Goal: Information Seeking & Learning: Compare options

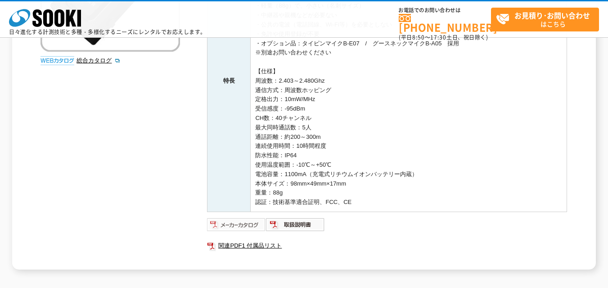
scroll to position [252, 0]
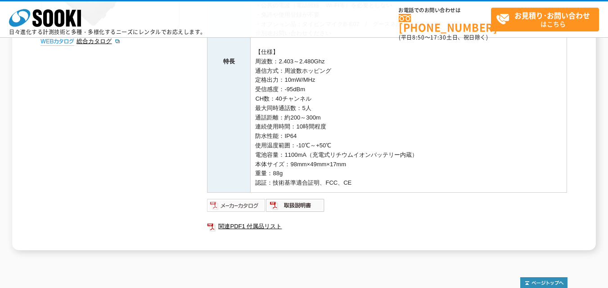
click at [228, 208] on img at bounding box center [236, 205] width 59 height 14
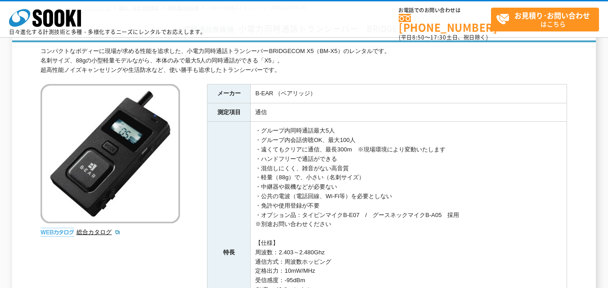
scroll to position [117, 0]
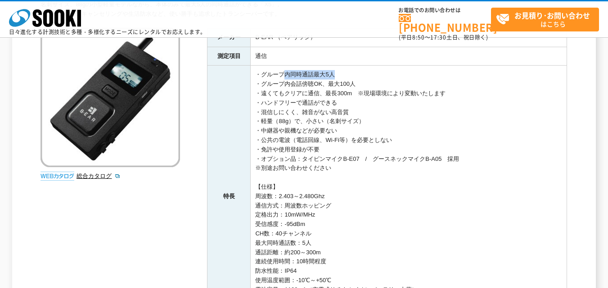
drag, startPoint x: 283, startPoint y: 77, endPoint x: 335, endPoint y: 76, distance: 52.2
click at [335, 76] on td "・グループ内同時通話最大5人 ・グループ内会話傍聴OK、最大100人 ・遠くてもクリアに通信、最長300m　※現場環境により変動いたします ・ハンドフリーで通…" at bounding box center [409, 197] width 316 height 262
click at [322, 101] on td "・グループ内同時通話最大5人 ・グループ内会話傍聴OK、最大100人 ・遠くてもクリアに通信、最長300m　※現場環境により変動いたします ・ハンドフリーで通…" at bounding box center [409, 197] width 316 height 262
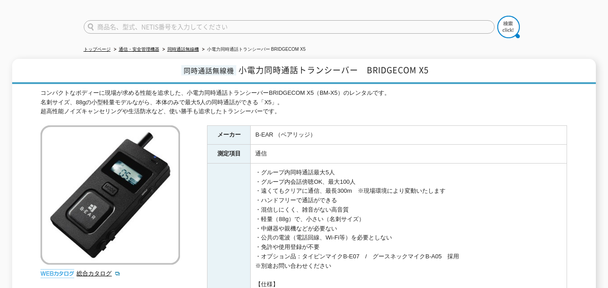
scroll to position [0, 0]
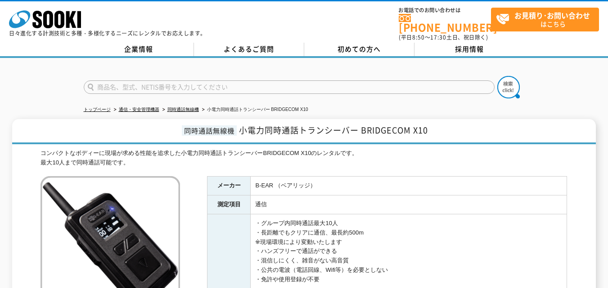
scroll to position [45, 0]
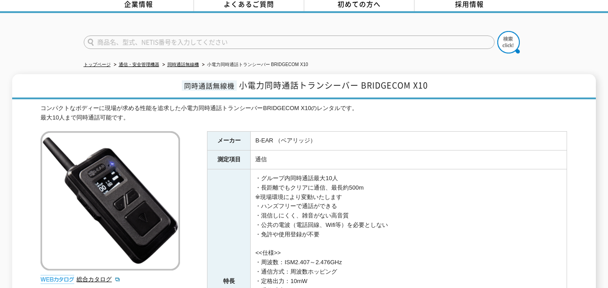
drag, startPoint x: 261, startPoint y: 182, endPoint x: 367, endPoint y: 183, distance: 105.8
click at [367, 183] on td "・グループ内同時通話最大10人 ・長距離でもクリアに通信、最長約500m ※現場環境により変動いたします ・ハンズフリーで通話ができる ・混信しにくく、雑音が…" at bounding box center [409, 282] width 316 height 225
click at [332, 197] on td "・グループ内同時通話最大10人 ・長距離でもクリアに通信、最長約500m ※現場環境により変動いたします ・ハンズフリーで通話ができる ・混信しにくく、雑音が…" at bounding box center [409, 282] width 316 height 225
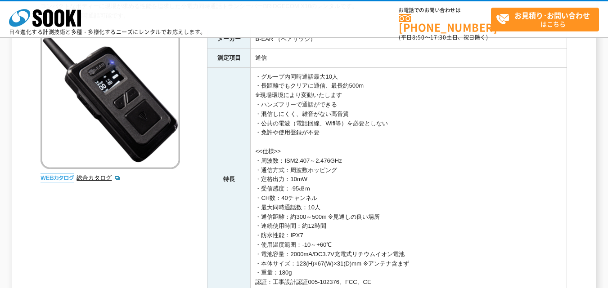
scroll to position [90, 0]
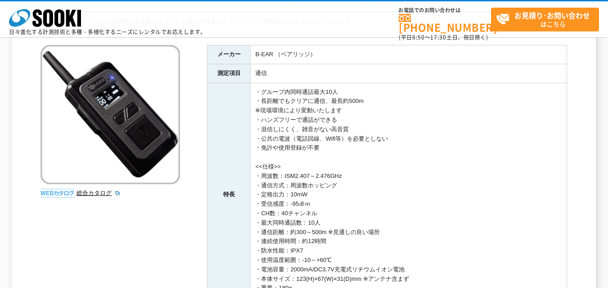
drag, startPoint x: 319, startPoint y: 150, endPoint x: 255, endPoint y: 88, distance: 89.4
click at [255, 88] on td "・グループ内同時通話最大10人 ・長距離でもクリアに通信、最長約500m ※現場環境により変動いたします ・ハンズフリーで通話ができる ・混信しにくく、雑音が…" at bounding box center [409, 195] width 316 height 225
click at [309, 134] on td "・グループ内同時通話最大10人 ・長距離でもクリアに通信、最長約500m ※現場環境により変動いたします ・ハンズフリーで通話ができる ・混信しにくく、雑音が…" at bounding box center [409, 195] width 316 height 225
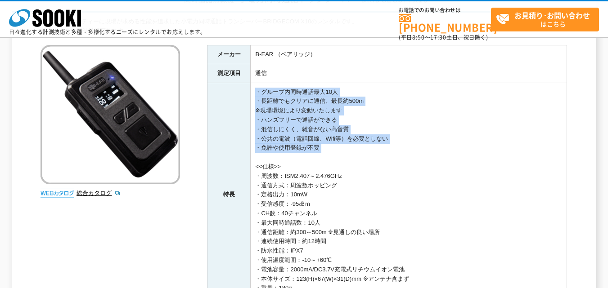
drag, startPoint x: 328, startPoint y: 155, endPoint x: 255, endPoint y: 92, distance: 96.7
click at [255, 92] on td "・グループ内同時通話最大10人 ・長距離でもクリアに通信、最長約500m ※現場環境により変動いたします ・ハンズフリーで通話ができる ・混信しにくく、雑音が…" at bounding box center [409, 195] width 316 height 225
click at [275, 142] on td "・グループ内同時通話最大10人 ・長距離でもクリアに通信、最長約500m ※現場環境により変動いたします ・ハンズフリーで通話ができる ・混信しにくく、雑音が…" at bounding box center [409, 195] width 316 height 225
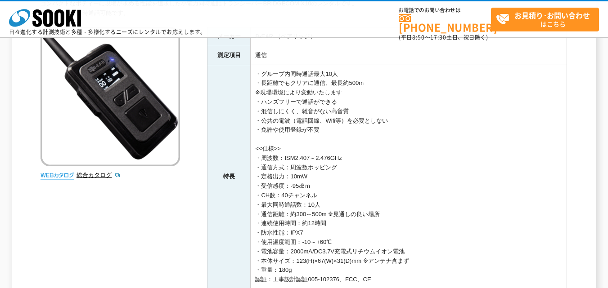
scroll to position [103, 0]
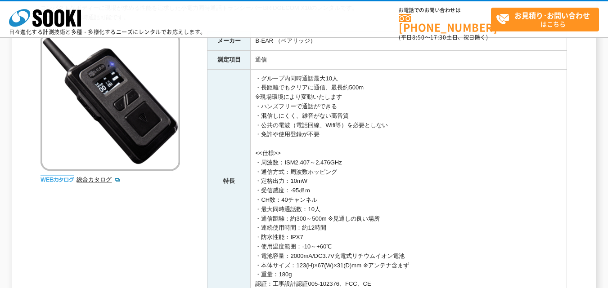
drag, startPoint x: 258, startPoint y: 171, endPoint x: 315, endPoint y: 198, distance: 63.6
click at [316, 196] on td "・グループ内同時通話最大10人 ・長距離でもクリアに通信、最長約500m ※現場環境により変動いたします ・ハンズフリーで通話ができる ・混信しにくく、雑音が…" at bounding box center [409, 181] width 316 height 225
click at [315, 207] on td "・グループ内同時通話最大10人 ・長距離でもクリアに通信、最長約500m ※現場環境により変動いたします ・ハンズフリーで通話ができる ・混信しにくく、雑音が…" at bounding box center [409, 181] width 316 height 225
drag, startPoint x: 322, startPoint y: 211, endPoint x: 250, endPoint y: 155, distance: 91.1
click at [251, 155] on td "・グループ内同時通話最大10人 ・長距離でもクリアに通信、最長約500m ※現場環境により変動いたします ・ハンズフリーで通話ができる ・混信しにくく、雑音が…" at bounding box center [409, 181] width 316 height 225
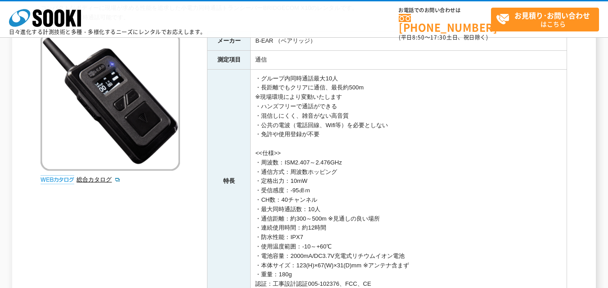
click at [306, 200] on td "・グループ内同時通話最大10人 ・長距離でもクリアに通信、最長約500m ※現場環境により変動いたします ・ハンズフリーで通話ができる ・混信しにくく、雑音が…" at bounding box center [409, 181] width 316 height 225
drag, startPoint x: 321, startPoint y: 212, endPoint x: 252, endPoint y: 143, distance: 98.0
click at [252, 143] on td "・グループ内同時通話最大10人 ・長距離でもクリアに通信、最長約500m ※現場環境により変動いたします ・ハンズフリーで通話ができる ・混信しにくく、雑音が…" at bounding box center [409, 181] width 316 height 225
click at [344, 144] on td "・グループ内同時通話最大10人 ・長距離でもクリアに通信、最長約500m ※現場環境により変動いたします ・ハンズフリーで通話ができる ・混信しにくく、雑音が…" at bounding box center [409, 181] width 316 height 225
drag, startPoint x: 335, startPoint y: 135, endPoint x: 252, endPoint y: 77, distance: 101.0
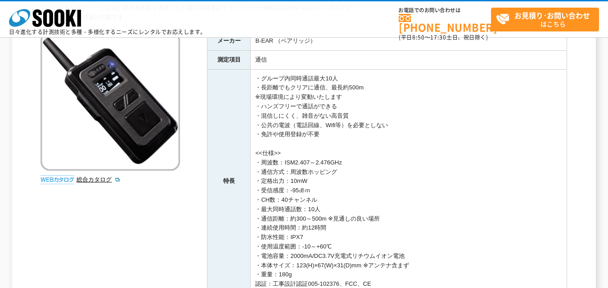
click at [252, 77] on td "・グループ内同時通話最大10人 ・長距離でもクリアに通信、最長約500m ※現場環境により変動いたします ・ハンズフリーで通話ができる ・混信しにくく、雑音が…" at bounding box center [409, 181] width 316 height 225
click at [329, 132] on td "・グループ内同時通話最大10人 ・長距離でもクリアに通信、最長約500m ※現場環境により変動いたします ・ハンズフリーで通話ができる ・混信しにくく、雑音が…" at bounding box center [409, 181] width 316 height 225
drag, startPoint x: 329, startPoint y: 135, endPoint x: 254, endPoint y: 81, distance: 92.4
click at [254, 81] on td "・グループ内同時通話最大10人 ・長距離でもクリアに通信、最長約500m ※現場環境により変動いたします ・ハンズフリーで通話ができる ・混信しにくく、雑音が…" at bounding box center [409, 181] width 316 height 225
drag, startPoint x: 341, startPoint y: 137, endPoint x: 338, endPoint y: 141, distance: 4.8
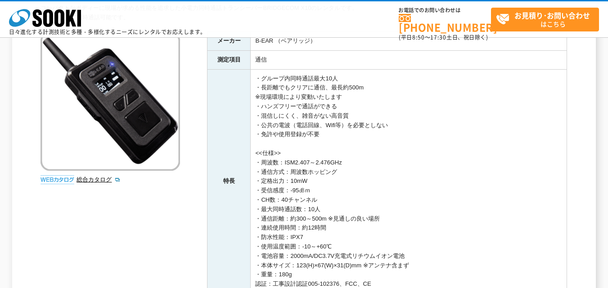
click at [341, 138] on td "・グループ内同時通話最大10人 ・長距離でもクリアに通信、最長約500m ※現場環境により変動いたします ・ハンズフリーで通話ができる ・混信しにくく、雑音が…" at bounding box center [409, 181] width 316 height 225
click at [336, 139] on td "・グループ内同時通話最大10人 ・長距離でもクリアに通信、最長約500m ※現場環境により変動いたします ・ハンズフリーで通話ができる ・混信しにくく、雑音が…" at bounding box center [409, 181] width 316 height 225
drag, startPoint x: 335, startPoint y: 139, endPoint x: 245, endPoint y: 75, distance: 111.3
click at [245, 75] on tr "特長 ・グループ内同時通話最大10人 ・長距離でもクリアに通信、最長約500m ※現場環境により変動いたします ・ハンズフリーで通話ができる ・混信しにくく、…" at bounding box center [387, 181] width 360 height 225
click at [348, 130] on td "・グループ内同時通話最大10人 ・長距離でもクリアに通信、最長約500m ※現場環境により変動いたします ・ハンズフリーで通話ができる ・混信しにくく、雑音が…" at bounding box center [409, 181] width 316 height 225
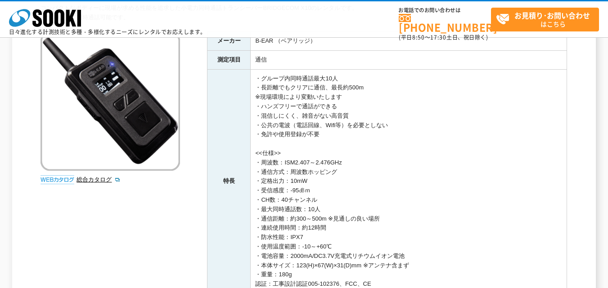
drag, startPoint x: 336, startPoint y: 135, endPoint x: 253, endPoint y: 79, distance: 100.0
click at [253, 79] on td "・グループ内同時通話最大10人 ・長距離でもクリアに通信、最長約500m ※現場環境により変動いたします ・ハンズフリーで通話ができる ・混信しにくく、雑音が…" at bounding box center [409, 181] width 316 height 225
click at [334, 130] on td "・グループ内同時通話最大10人 ・長距離でもクリアに通信、最長約500m ※現場環境により変動いたします ・ハンズフリーで通話ができる ・混信しにくく、雑音が…" at bounding box center [409, 181] width 316 height 225
click at [334, 134] on td "・グループ内同時通話最大10人 ・長距離でもクリアに通信、最長約500m ※現場環境により変動いたします ・ハンズフリーで通話ができる ・混信しにくく、雑音が…" at bounding box center [409, 181] width 316 height 225
drag, startPoint x: 334, startPoint y: 134, endPoint x: 253, endPoint y: 80, distance: 97.6
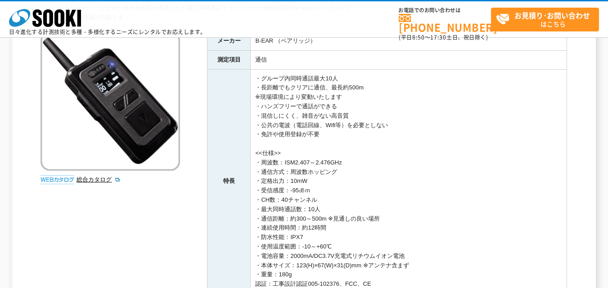
click at [253, 80] on td "・グループ内同時通話最大10人 ・長距離でもクリアに通信、最長約500m ※現場環境により変動いたします ・ハンズフリーで通話ができる ・混信しにくく、雑音が…" at bounding box center [409, 181] width 316 height 225
click at [335, 132] on td "・グループ内同時通話最大10人 ・長距離でもクリアに通信、最長約500m ※現場環境により変動いたします ・ハンズフリーで通話ができる ・混信しにくく、雑音が…" at bounding box center [409, 181] width 316 height 225
drag, startPoint x: 334, startPoint y: 133, endPoint x: 253, endPoint y: 80, distance: 96.2
click at [253, 80] on td "・グループ内同時通話最大10人 ・長距離でもクリアに通信、最長約500m ※現場環境により変動いたします ・ハンズフリーで通話ができる ・混信しにくく、雑音が…" at bounding box center [409, 181] width 316 height 225
click at [344, 133] on td "・グループ内同時通話最大10人 ・長距離でもクリアに通信、最長約500m ※現場環境により変動いたします ・ハンズフリーで通話ができる ・混信しにくく、雑音が…" at bounding box center [409, 181] width 316 height 225
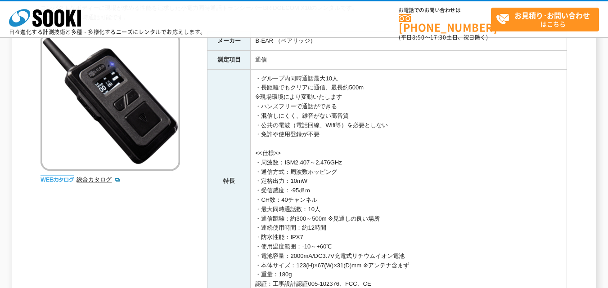
click at [297, 122] on td "・グループ内同時通話最大10人 ・長距離でもクリアに通信、最長約500m ※現場環境により変動いたします ・ハンズフリーで通話ができる ・混信しにくく、雑音が…" at bounding box center [409, 181] width 316 height 225
drag, startPoint x: 362, startPoint y: 139, endPoint x: 242, endPoint y: 81, distance: 133.2
click at [242, 81] on tr "特長 ・グループ内同時通話最大10人 ・長距離でもクリアに通信、最長約500m ※現場環境により変動いたします ・ハンズフリーで通話ができる ・混信しにくく、…" at bounding box center [387, 181] width 360 height 225
click at [334, 133] on td "・グループ内同時通話最大10人 ・長距離でもクリアに通信、最長約500m ※現場環境により変動いたします ・ハンズフリーで通話ができる ・混信しにくく、雑音が…" at bounding box center [409, 181] width 316 height 225
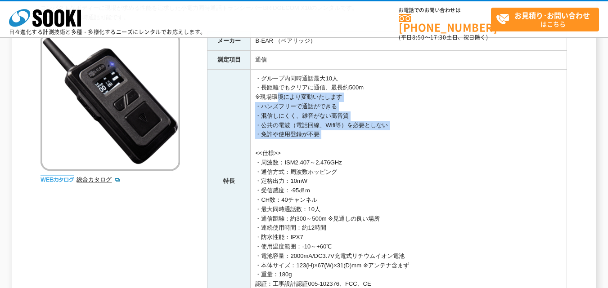
drag, startPoint x: 319, startPoint y: 141, endPoint x: 279, endPoint y: 99, distance: 57.9
click at [273, 94] on td "・グループ内同時通話最大10人 ・長距離でもクリアに通信、最長約500m ※現場環境により変動いたします ・ハンズフリーで通話ができる ・混信しにくく、雑音が…" at bounding box center [409, 181] width 316 height 225
click at [323, 130] on td "・グループ内同時通話最大10人 ・長距離でもクリアに通信、最長約500m ※現場環境により変動いたします ・ハンズフリーで通話ができる ・混信しにくく、雑音が…" at bounding box center [409, 181] width 316 height 225
drag, startPoint x: 326, startPoint y: 135, endPoint x: 272, endPoint y: 89, distance: 71.2
click at [256, 73] on td "・グループ内同時通話最大10人 ・長距離でもクリアに通信、最長約500m ※現場環境により変動いたします ・ハンズフリーで通話ができる ・混信しにくく、雑音が…" at bounding box center [409, 181] width 316 height 225
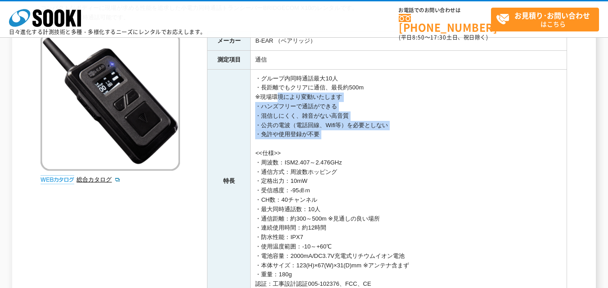
click at [344, 136] on td "・グループ内同時通話最大10人 ・長距離でもクリアに通信、最長約500m ※現場環境により変動いたします ・ハンズフリーで通話ができる ・混信しにくく、雑音が…" at bounding box center [409, 181] width 316 height 225
drag, startPoint x: 344, startPoint y: 137, endPoint x: 299, endPoint y: 103, distance: 57.2
click at [253, 76] on td "・グループ内同時通話最大10人 ・長距離でもクリアに通信、最長約500m ※現場環境により変動いたします ・ハンズフリーで通話ができる ・混信しにくく、雑音が…" at bounding box center [409, 181] width 316 height 225
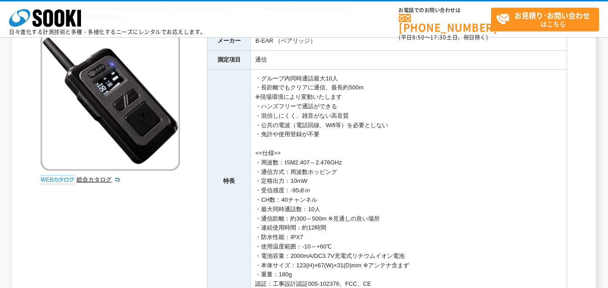
click at [355, 140] on td "・グループ内同時通話最大10人 ・長距離でもクリアに通信、最長約500m ※現場環境により変動いたします ・ハンズフリーで通話ができる ・混信しにくく、雑音が…" at bounding box center [409, 181] width 316 height 225
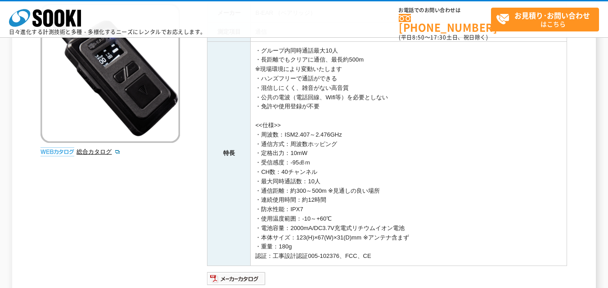
scroll to position [135, 0]
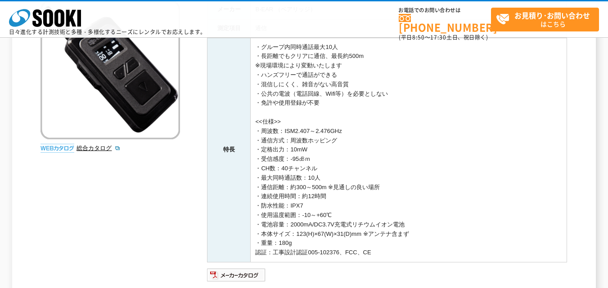
drag, startPoint x: 275, startPoint y: 91, endPoint x: 368, endPoint y: 120, distance: 96.9
click at [368, 119] on td "・グループ内同時通話最大10人 ・長距離でもクリアに通信、最長約500m ※現場環境により変動いたします ・ハンズフリーで通話ができる ・混信しにくく、雑音が…" at bounding box center [409, 150] width 316 height 225
click at [369, 148] on td "・グループ内同時通話最大10人 ・長距離でもクリアに通信、最長約500m ※現場環境により変動いたします ・ハンズフリーで通話ができる ・混信しにくく、雑音が…" at bounding box center [409, 150] width 316 height 225
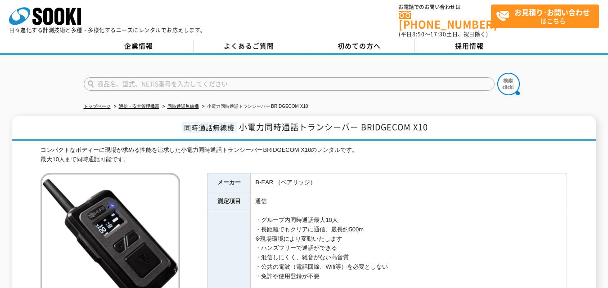
scroll to position [0, 0]
